Goal: Task Accomplishment & Management: Manage account settings

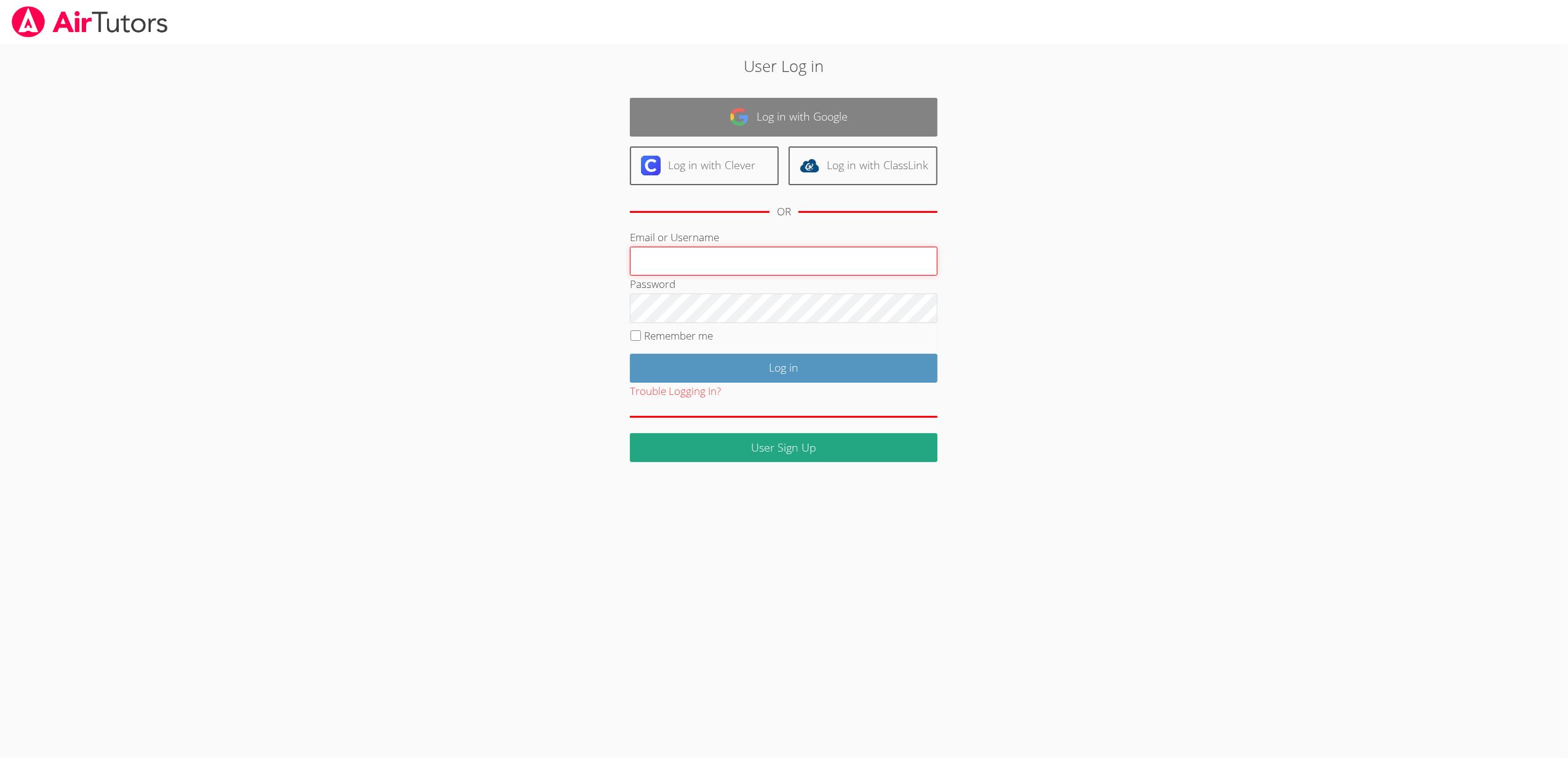
type input "[EMAIL_ADDRESS][DOMAIN_NAME]"
click at [748, 121] on img at bounding box center [739, 117] width 20 height 20
